Goal: Task Accomplishment & Management: Manage account settings

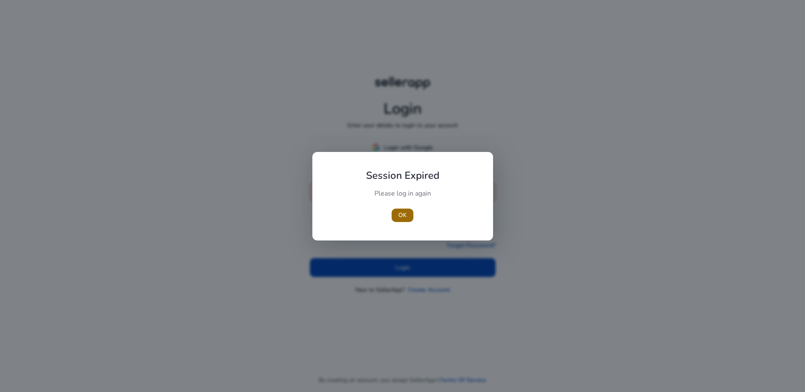
type input "**********"
click at [406, 213] on span "OK" at bounding box center [402, 214] width 8 height 9
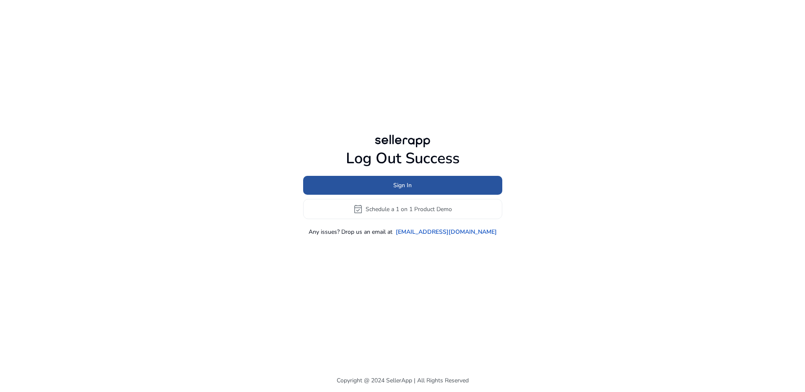
click at [395, 184] on span "Sign In" at bounding box center [402, 185] width 18 height 9
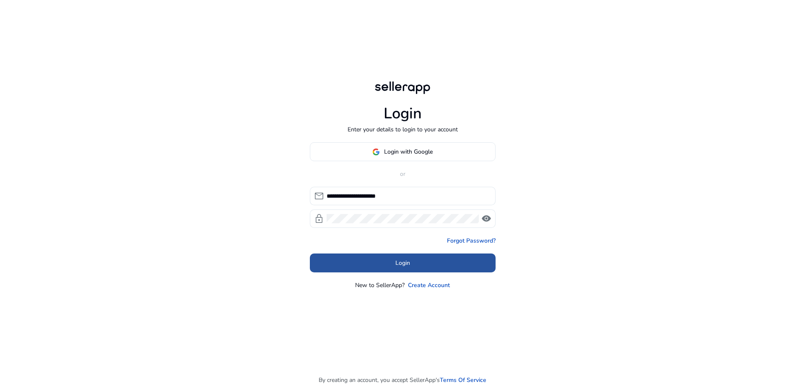
click at [387, 256] on span at bounding box center [403, 263] width 186 height 20
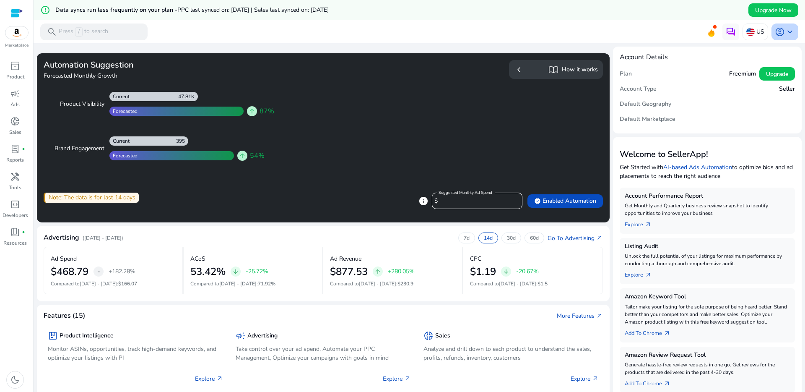
click at [785, 32] on span "keyboard_arrow_down" at bounding box center [790, 32] width 10 height 10
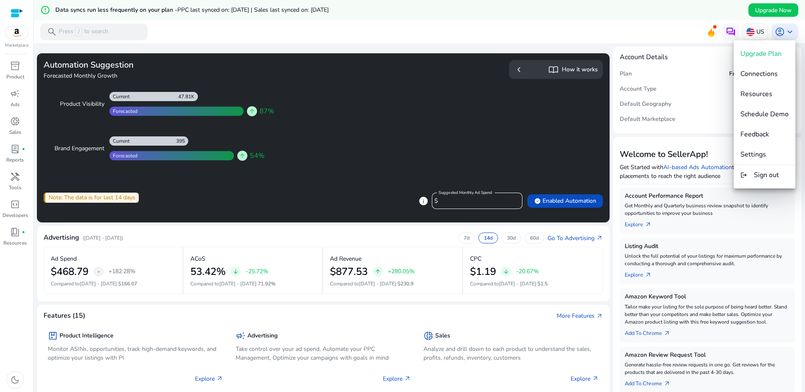
click at [704, 65] on div at bounding box center [402, 196] width 805 height 392
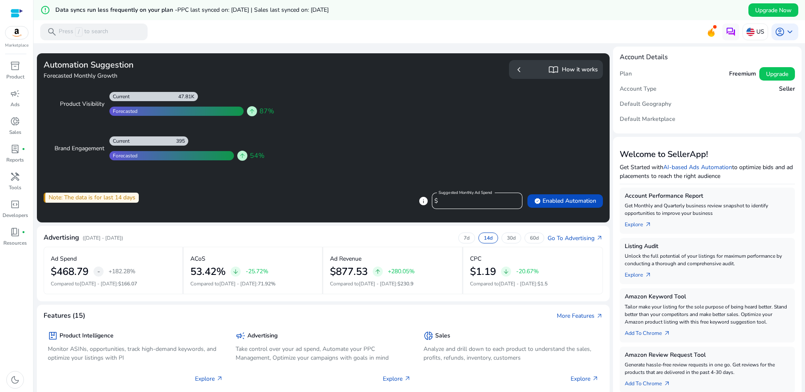
click at [736, 73] on h5 "Freemium" at bounding box center [742, 73] width 27 height 7
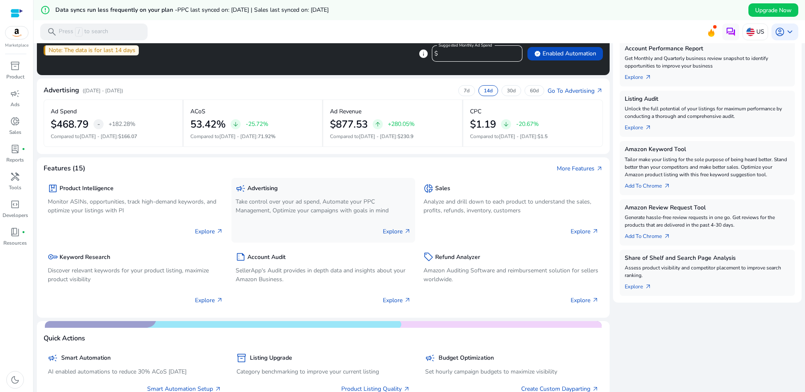
scroll to position [203, 0]
